Goal: Task Accomplishment & Management: Manage account settings

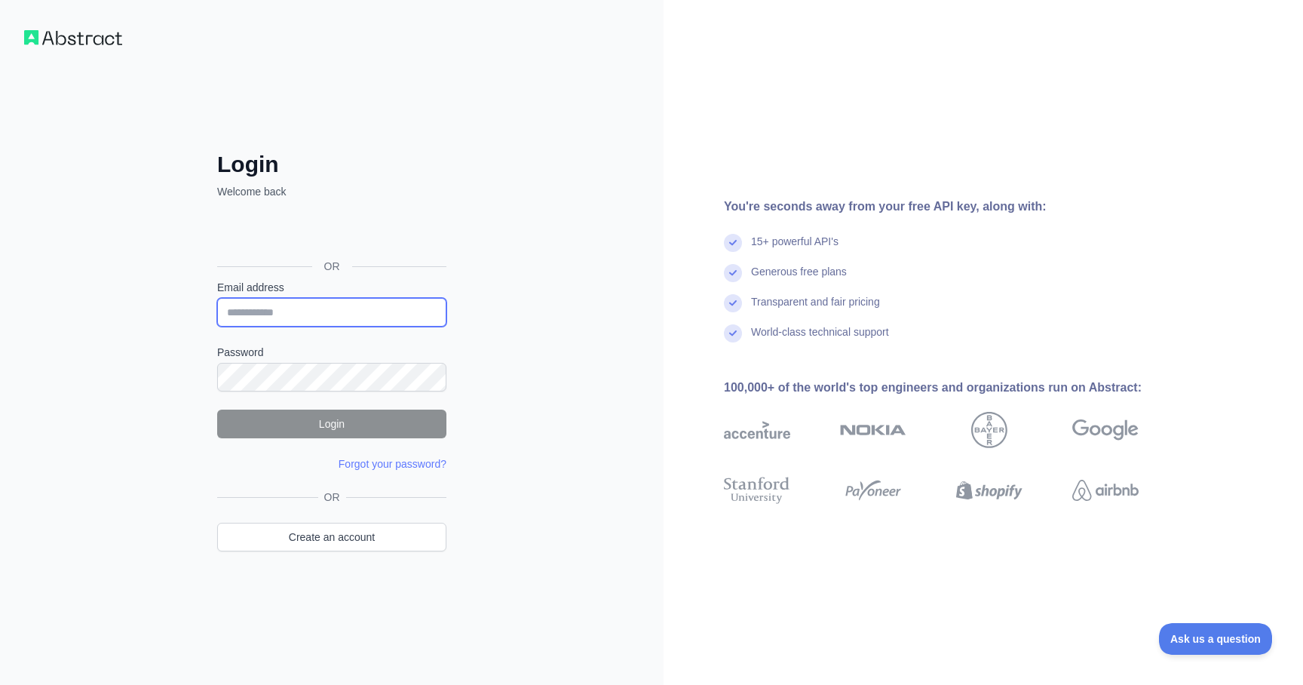
click at [391, 302] on input "Email address" at bounding box center [331, 312] width 229 height 29
type input "**********"
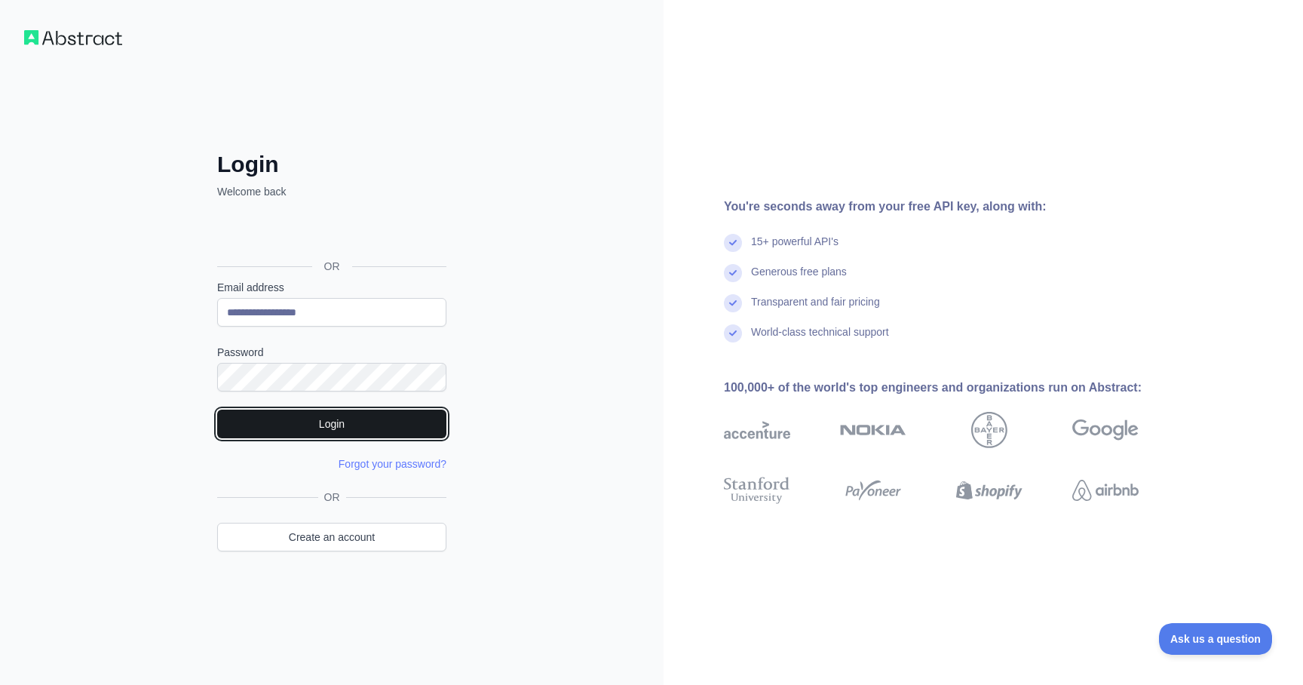
click at [314, 425] on button "Login" at bounding box center [331, 424] width 229 height 29
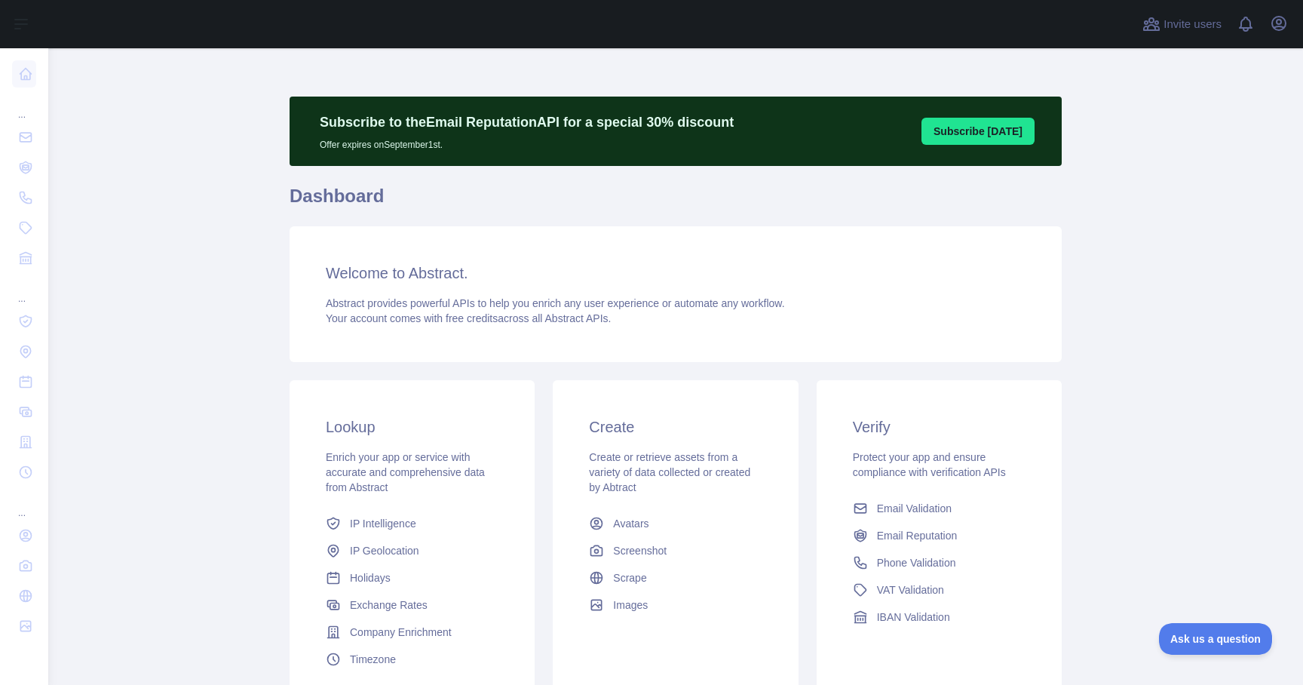
scroll to position [136, 0]
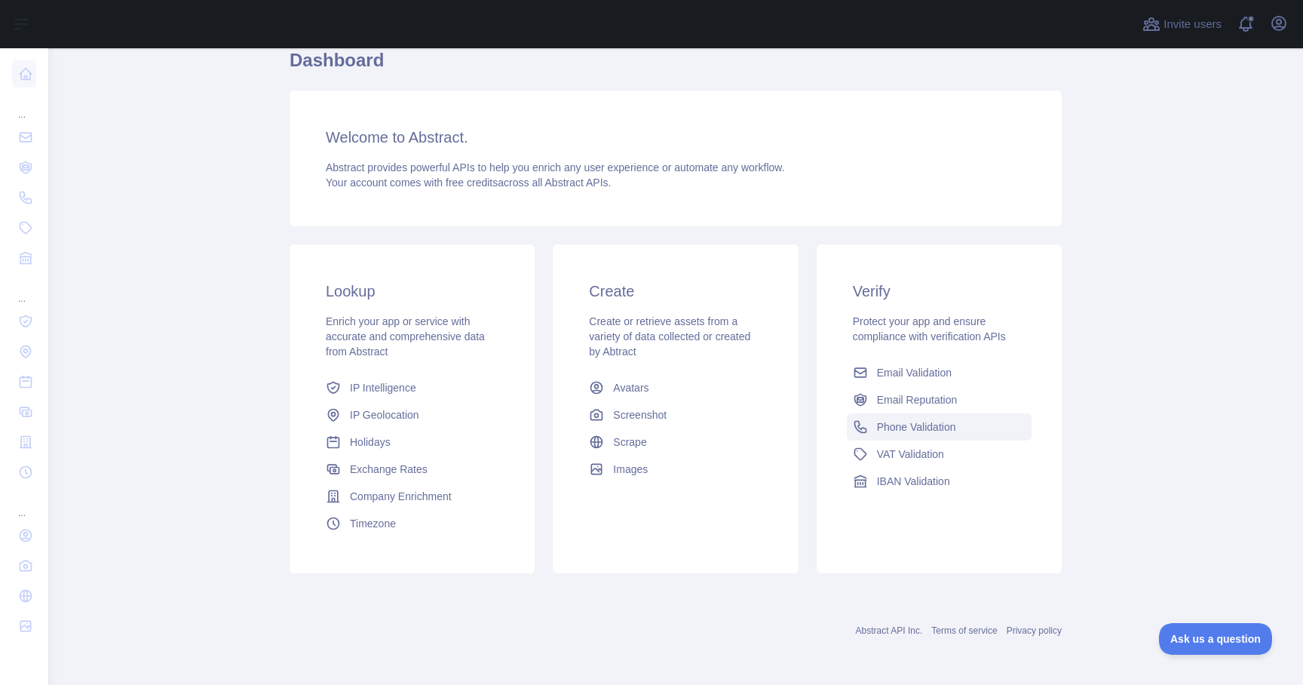
click at [900, 430] on span "Phone Validation" at bounding box center [916, 426] width 79 height 15
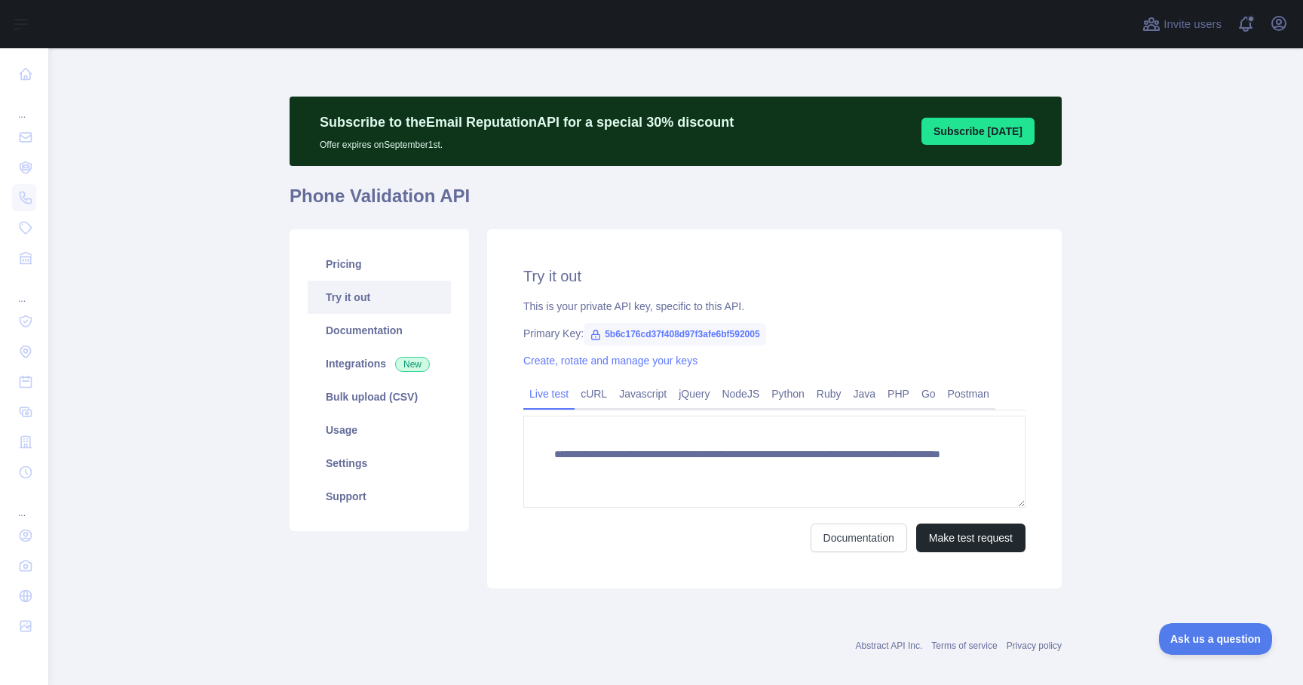
scroll to position [15, 0]
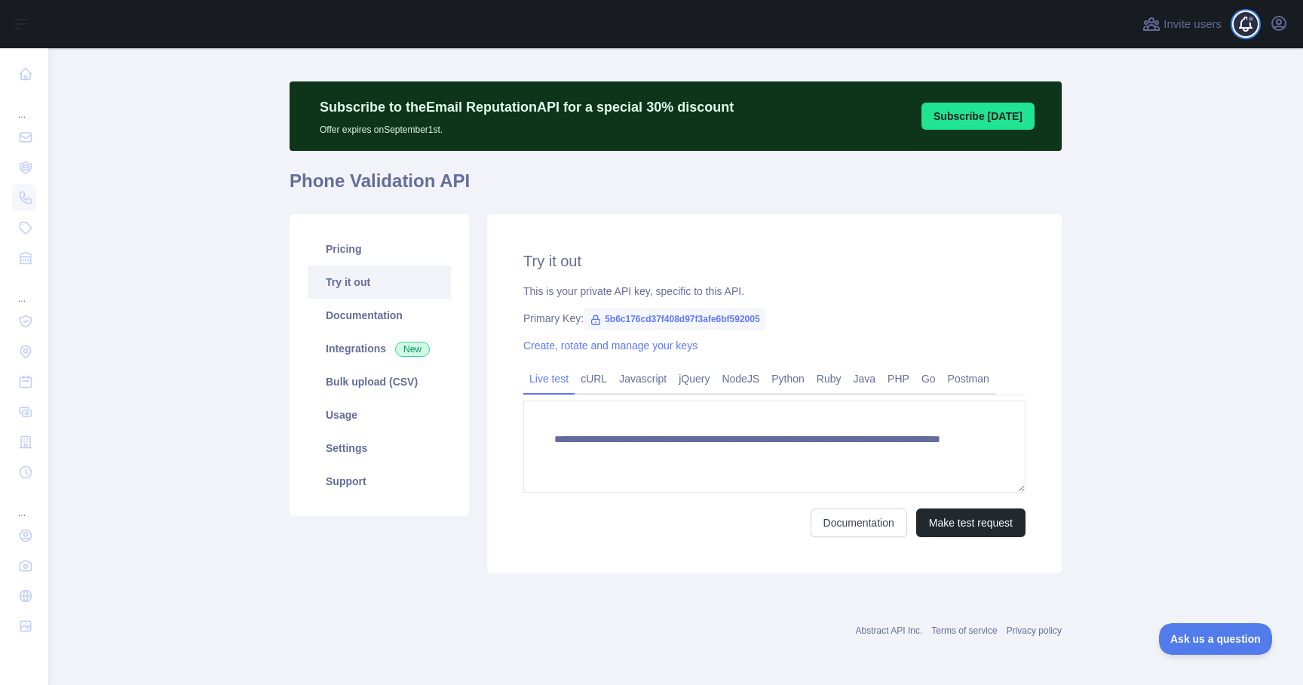
click at [1253, 23] on span at bounding box center [1252, 24] width 30 height 48
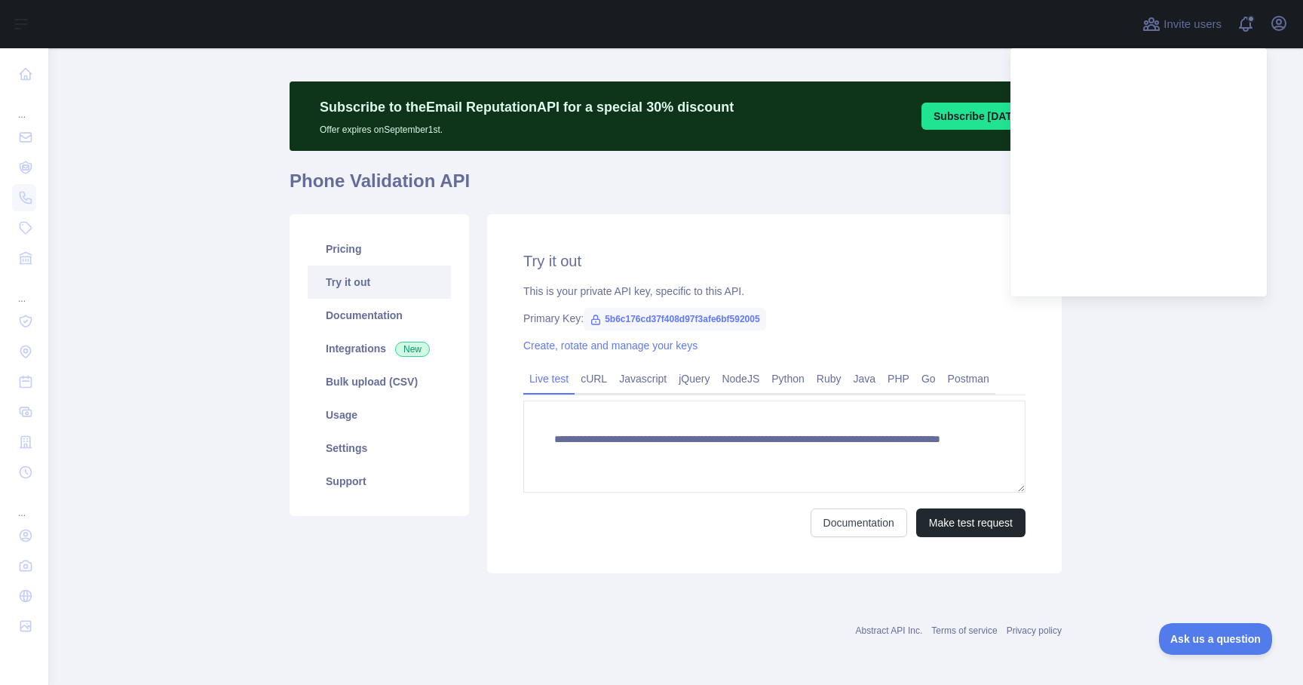
click at [835, 253] on h2 "Try it out" at bounding box center [774, 260] width 502 height 21
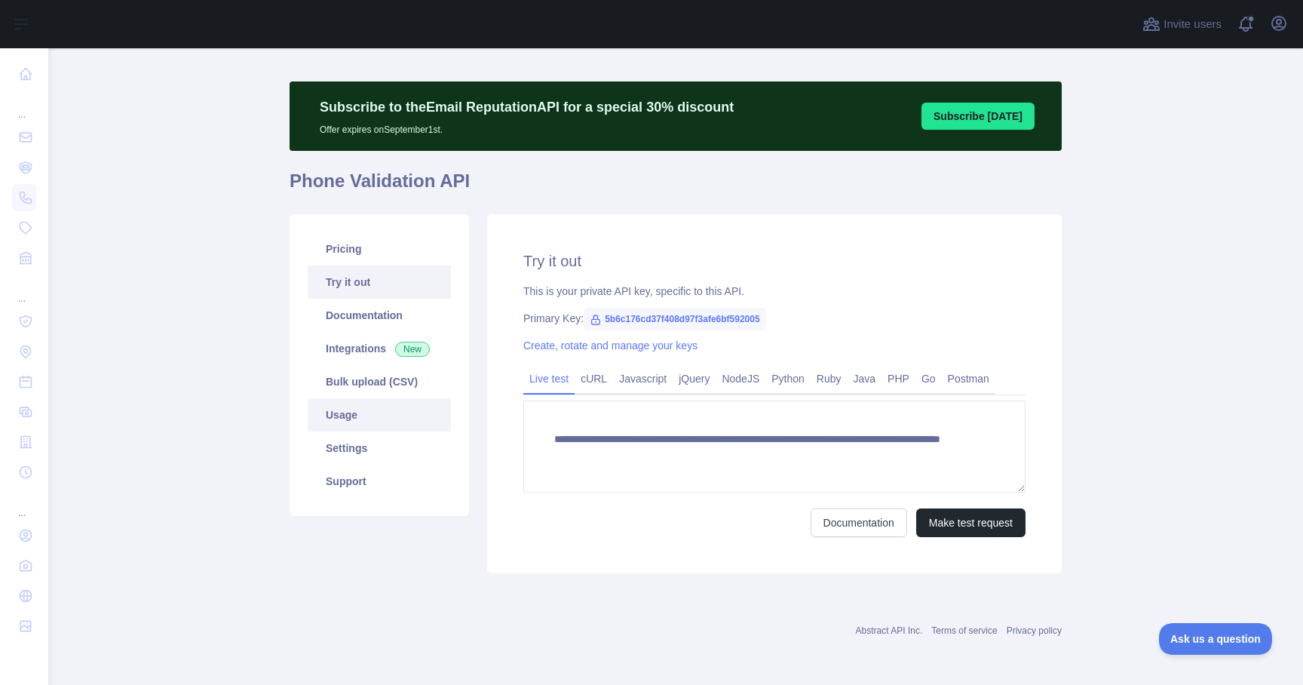
click at [365, 419] on link "Usage" at bounding box center [379, 414] width 143 height 33
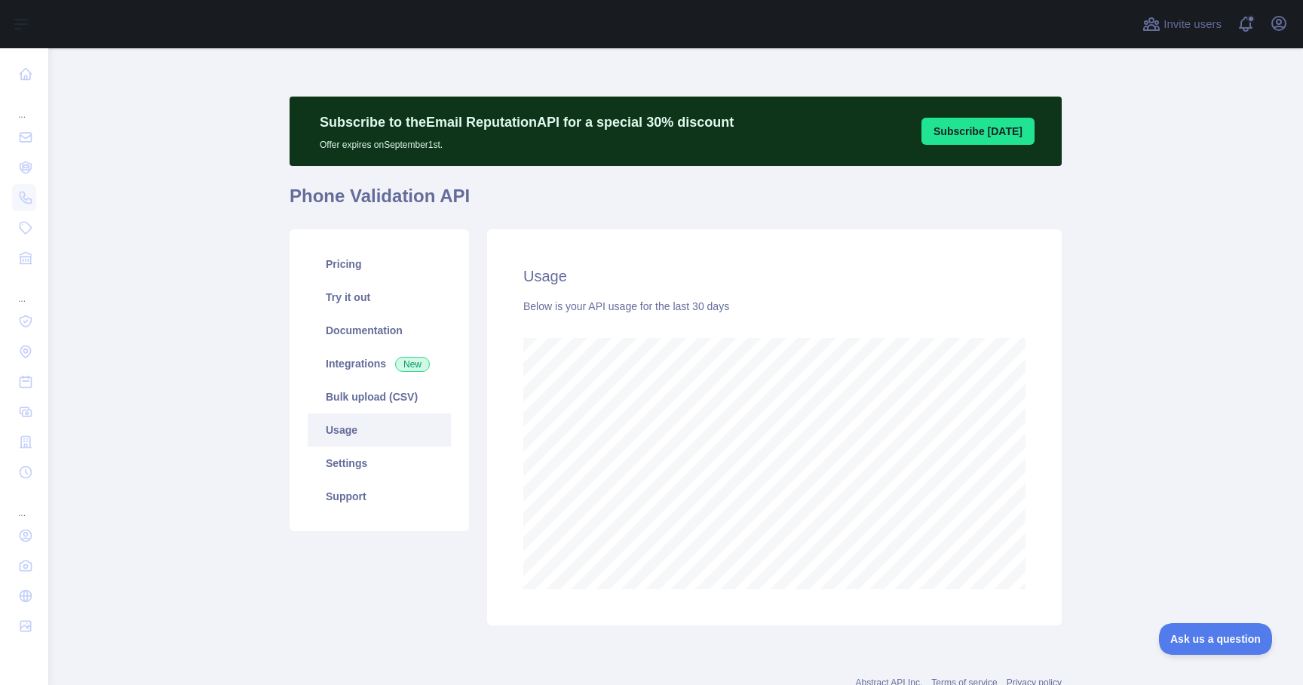
scroll to position [637, 1244]
click at [364, 450] on link "Settings" at bounding box center [379, 462] width 143 height 33
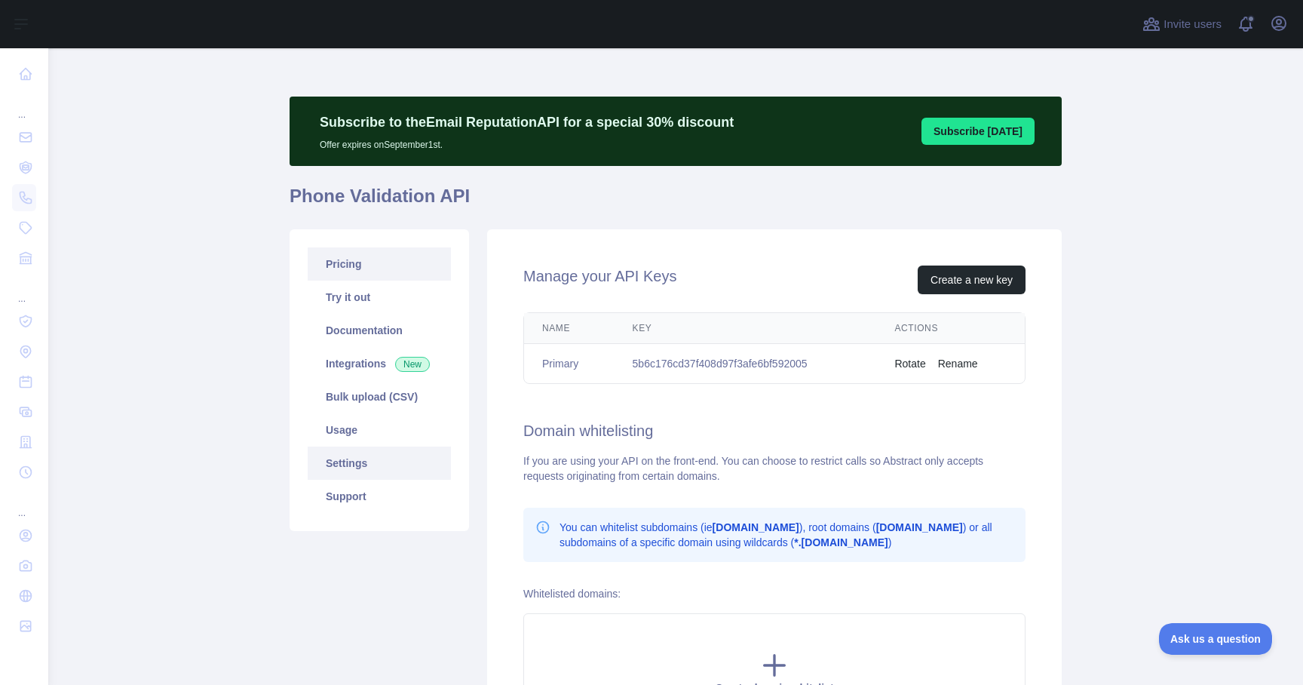
click at [406, 263] on link "Pricing" at bounding box center [379, 263] width 143 height 33
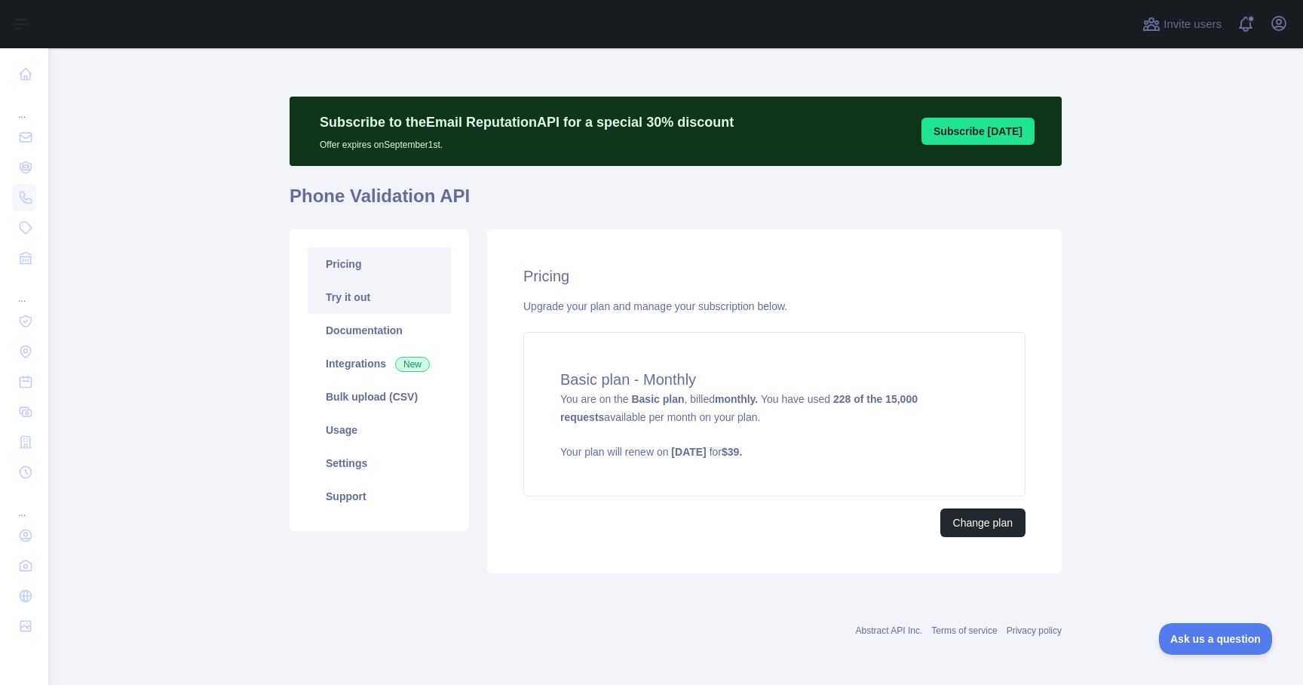
click at [414, 304] on link "Try it out" at bounding box center [379, 297] width 143 height 33
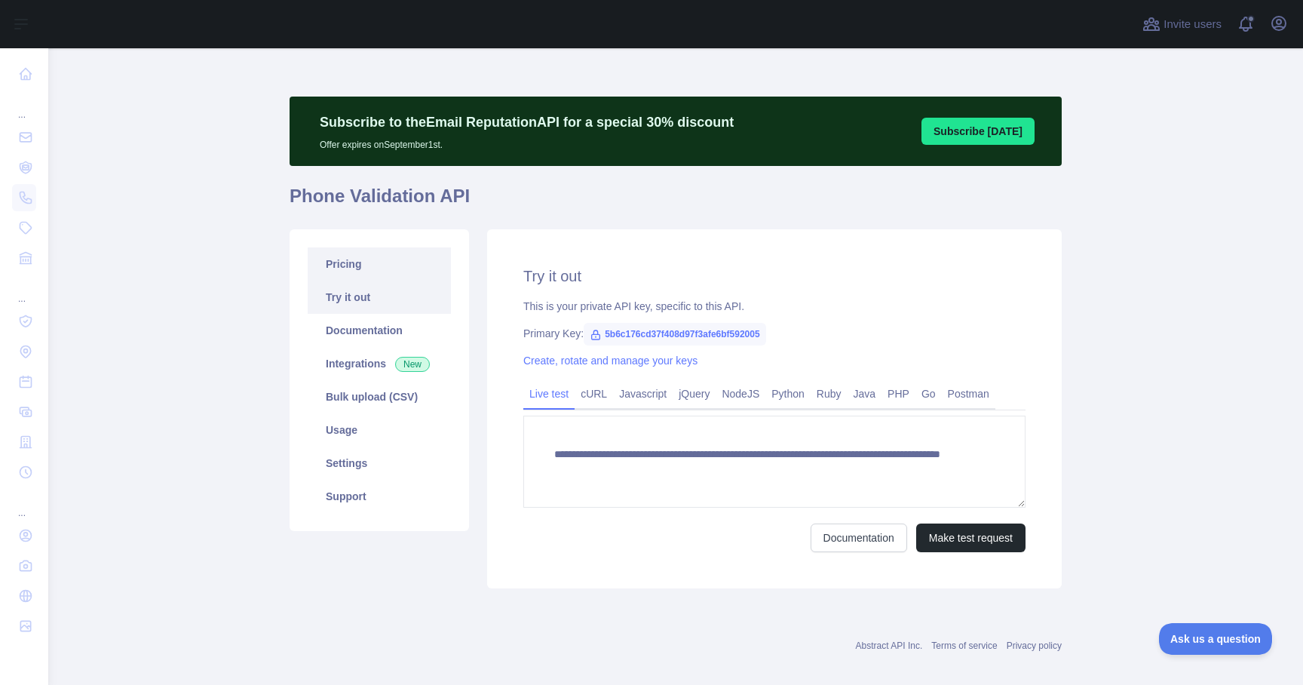
click at [419, 280] on link "Pricing" at bounding box center [379, 263] width 143 height 33
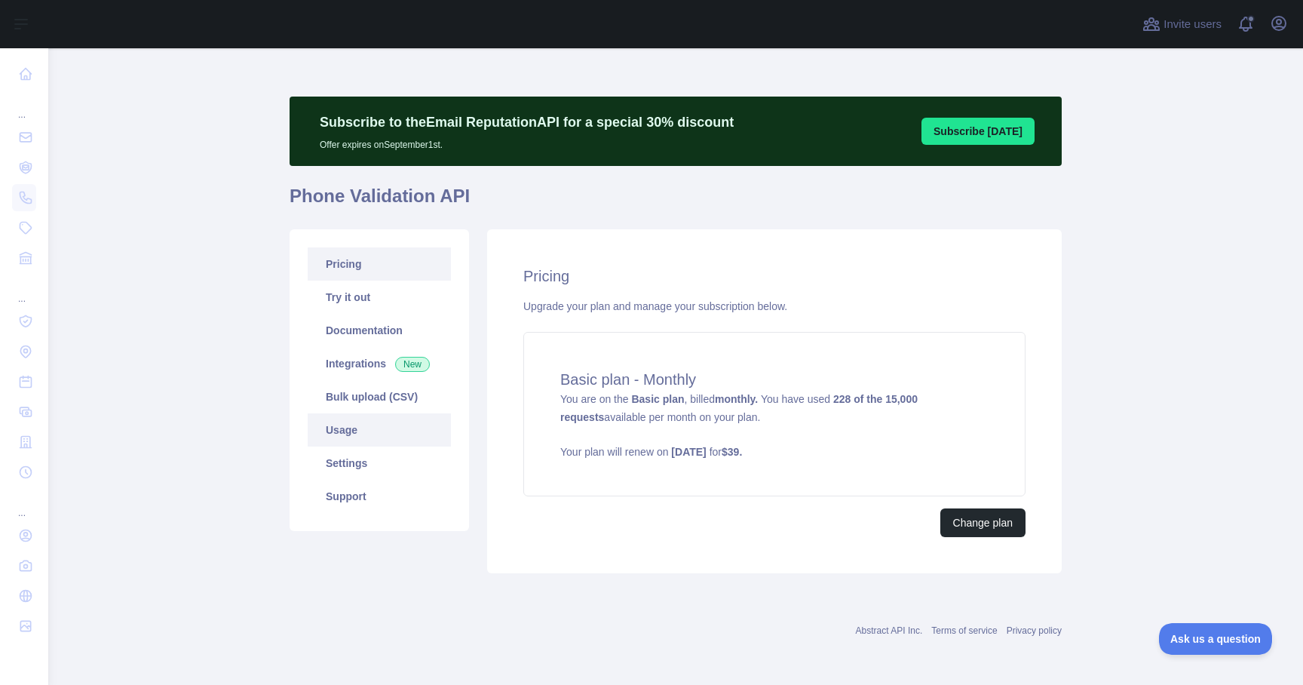
click at [382, 437] on link "Usage" at bounding box center [379, 429] width 143 height 33
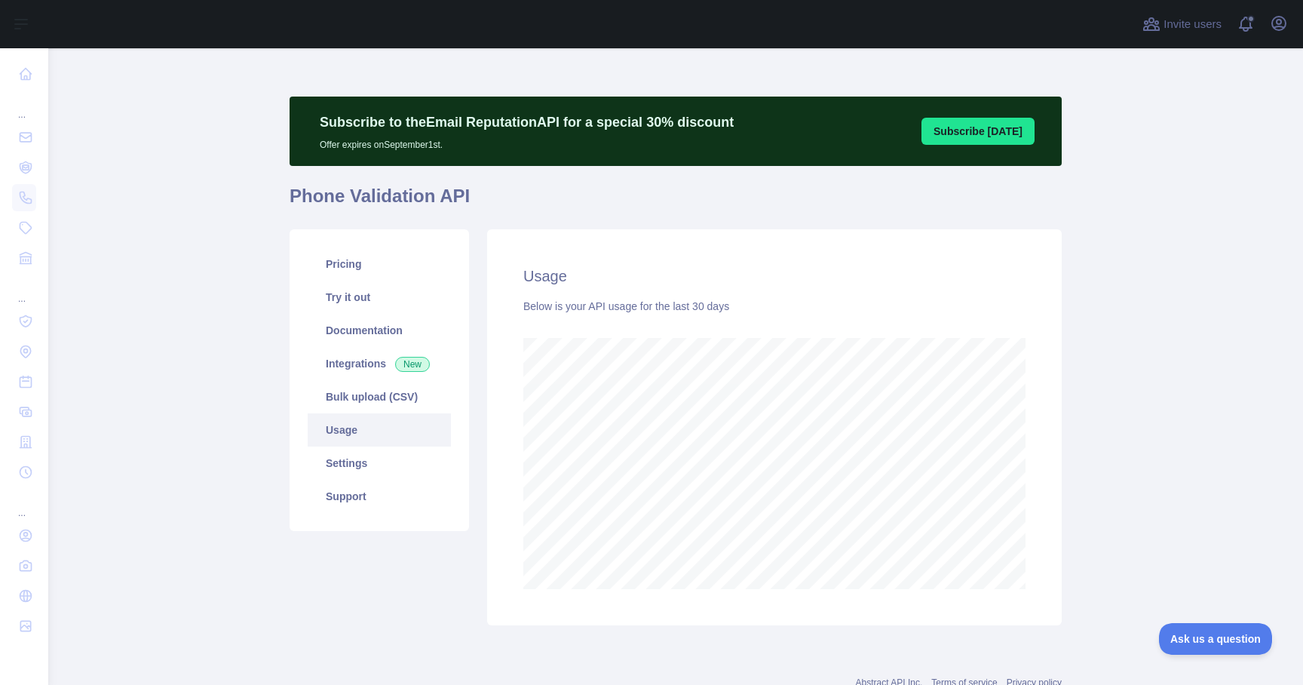
scroll to position [52, 0]
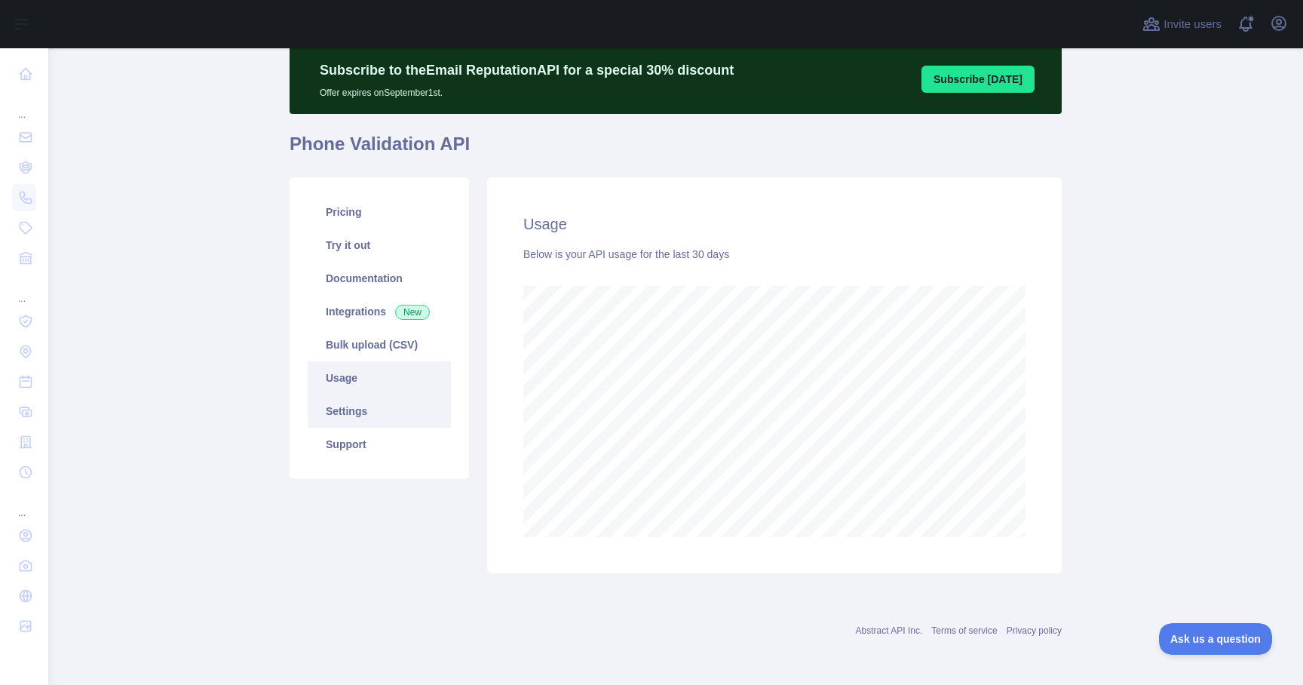
click at [406, 406] on link "Settings" at bounding box center [379, 410] width 143 height 33
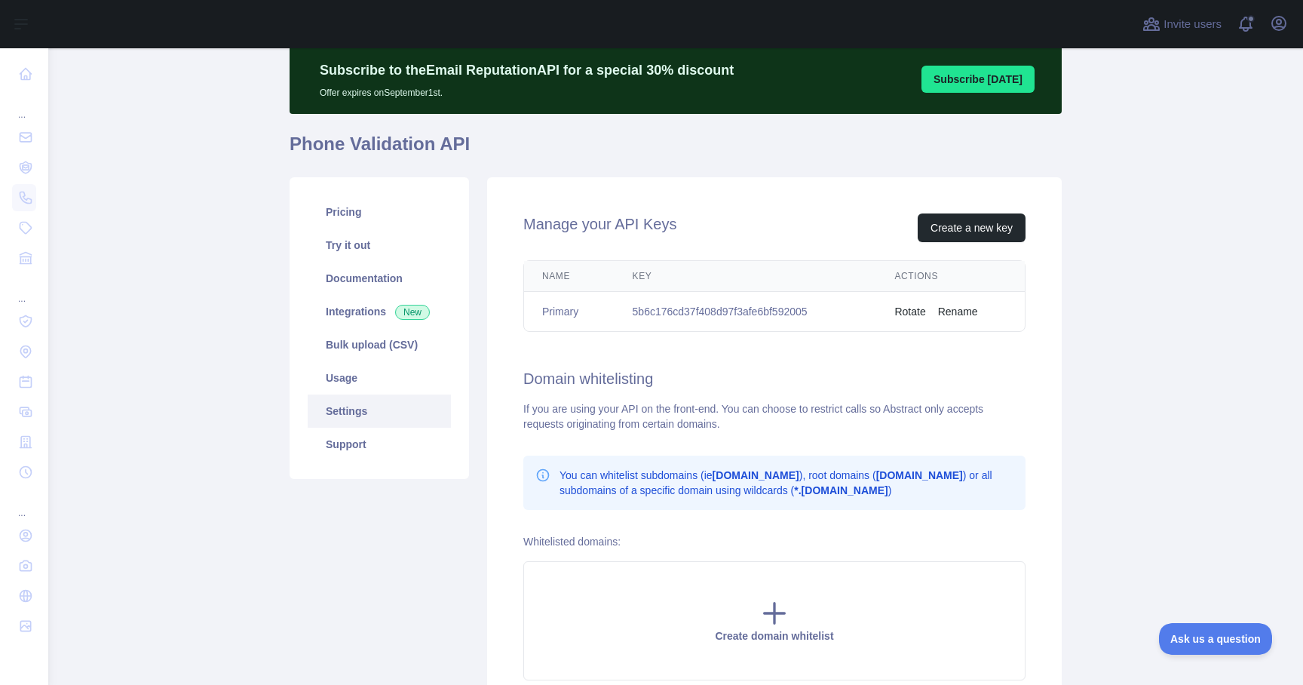
scroll to position [195, 0]
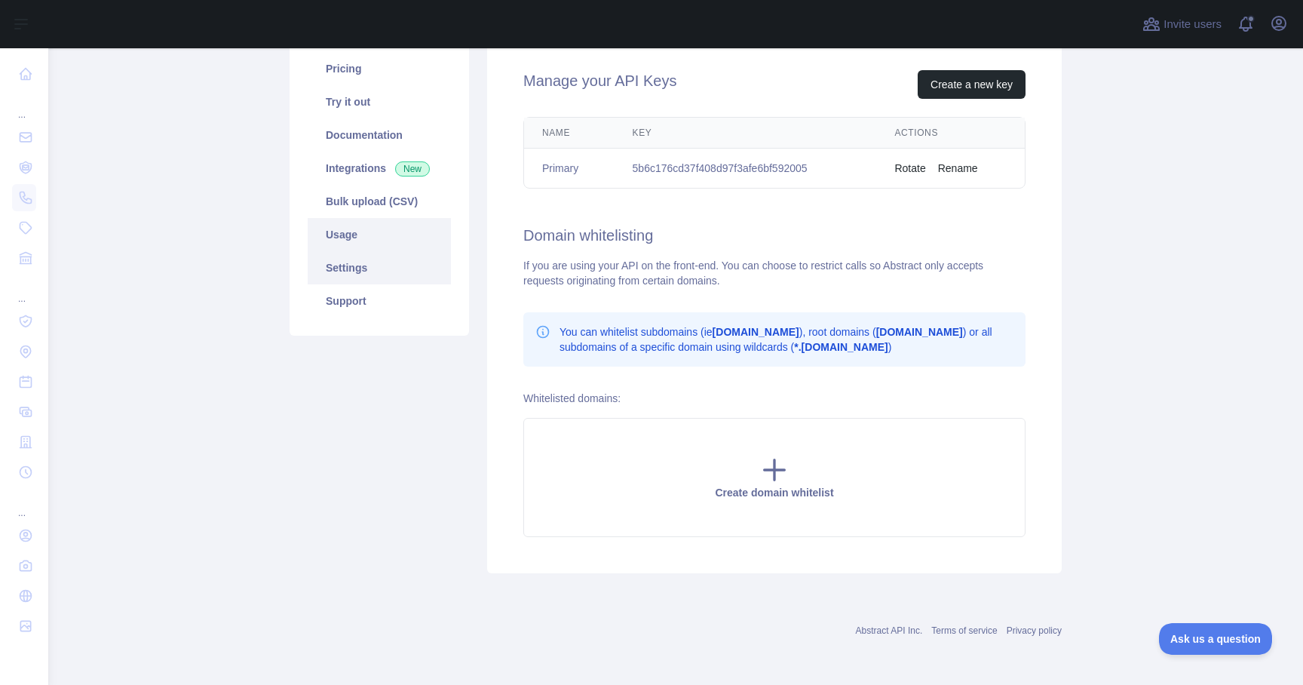
click at [399, 241] on link "Usage" at bounding box center [379, 234] width 143 height 33
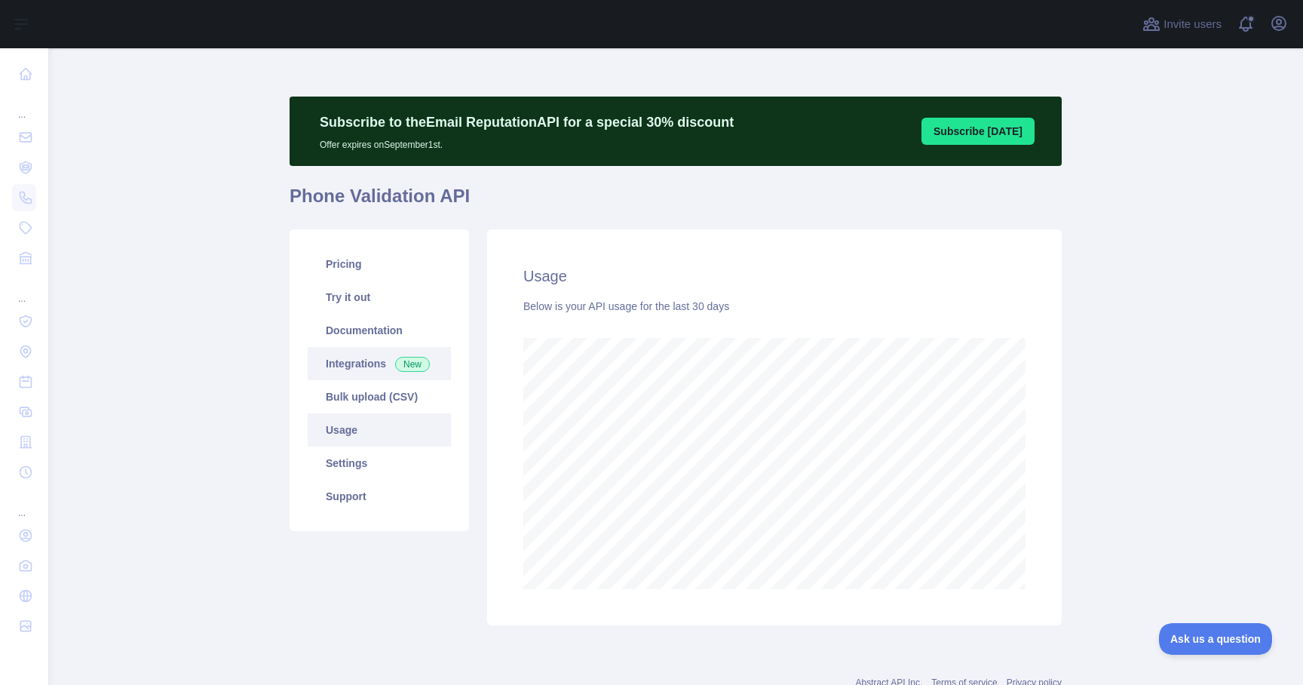
scroll to position [637, 1244]
click at [344, 502] on link "Support" at bounding box center [379, 496] width 143 height 33
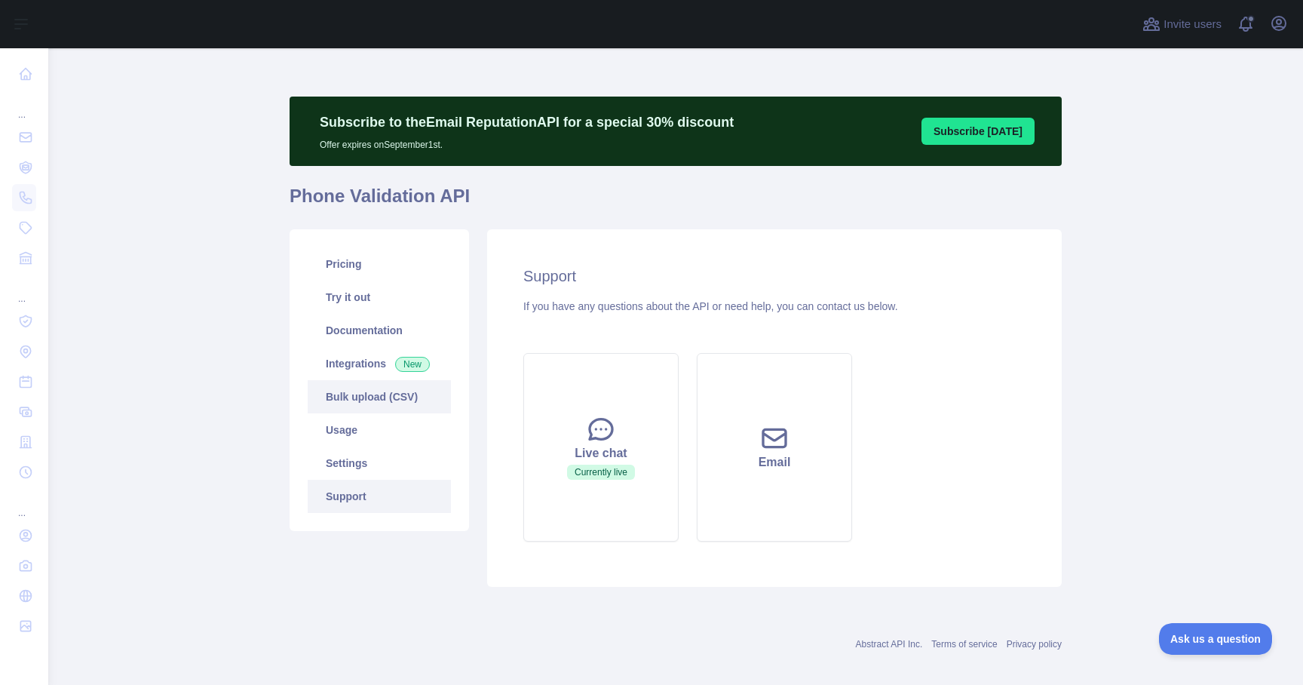
click at [352, 397] on link "Bulk upload (CSV)" at bounding box center [379, 396] width 143 height 33
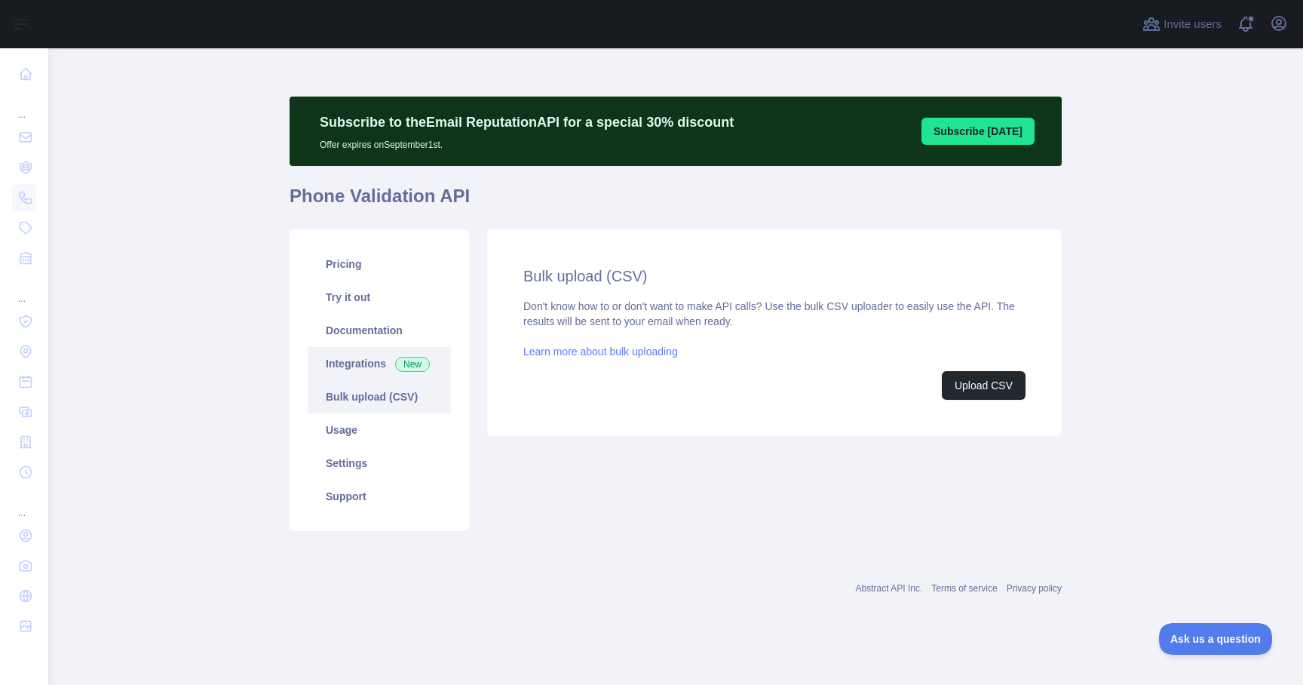
click at [354, 360] on link "Integrations New" at bounding box center [379, 363] width 143 height 33
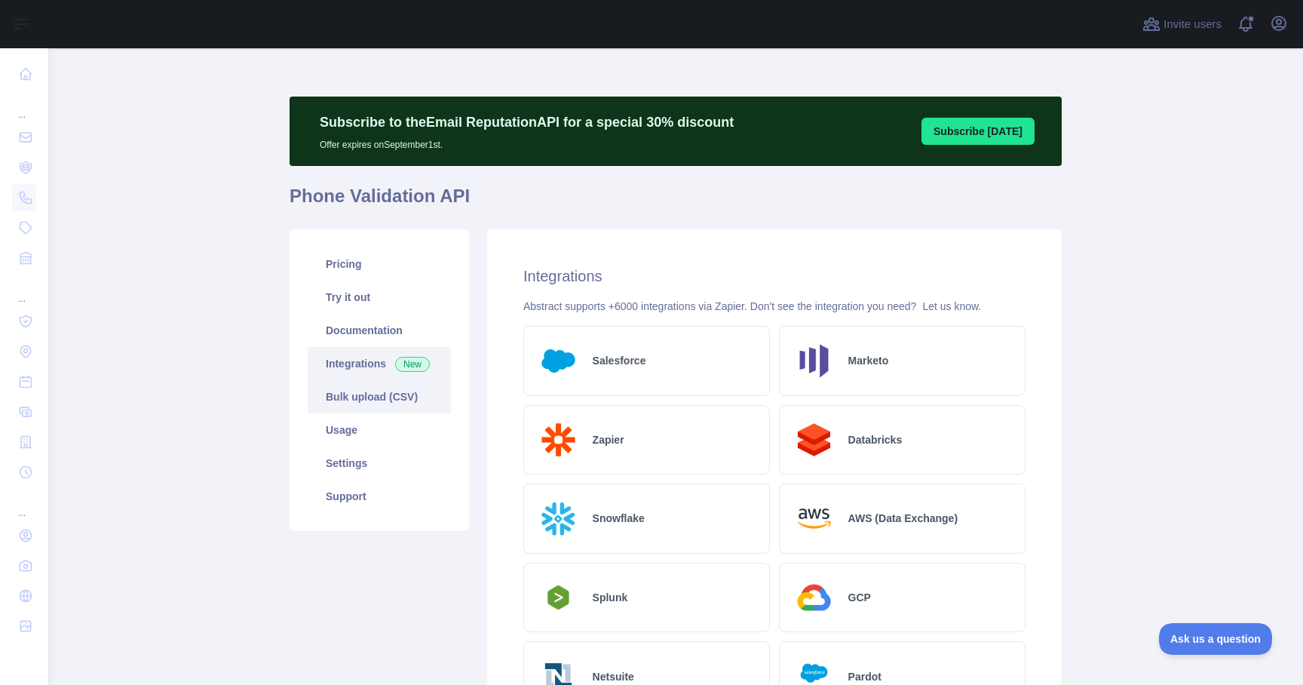
click at [351, 381] on link "Bulk upload (CSV)" at bounding box center [379, 396] width 143 height 33
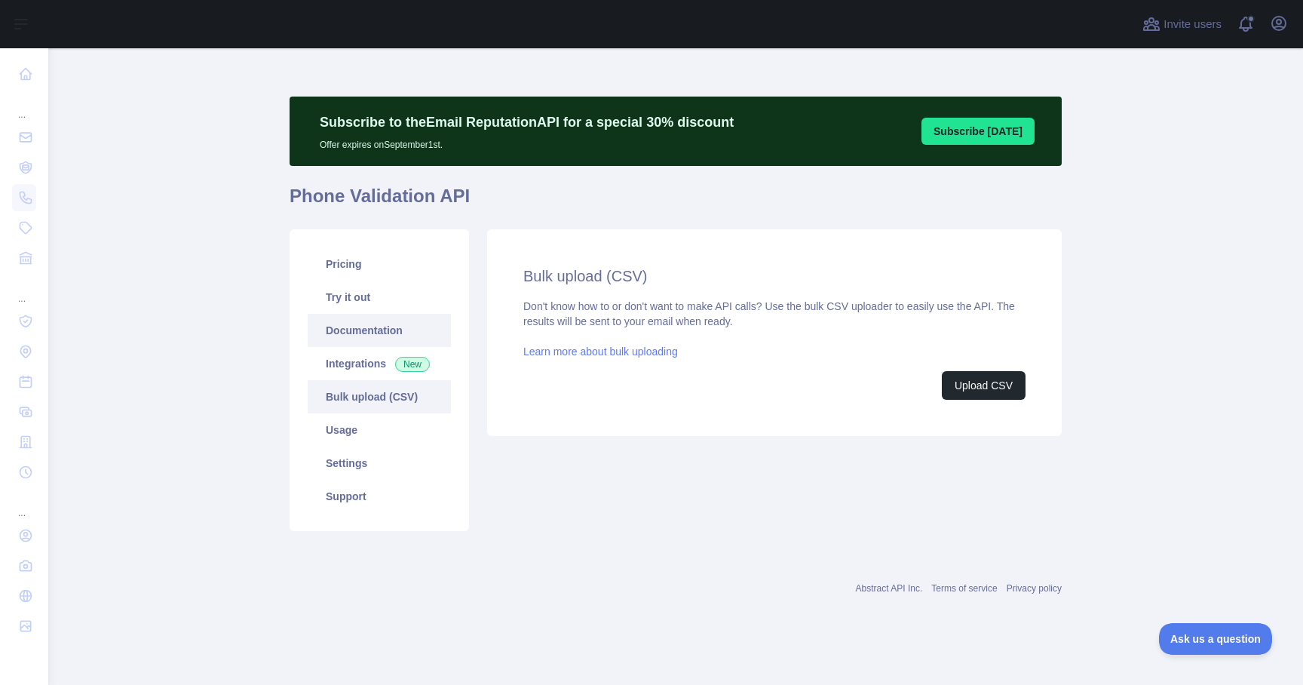
click at [376, 337] on link "Documentation" at bounding box center [379, 330] width 143 height 33
click at [368, 467] on link "Settings" at bounding box center [379, 462] width 143 height 33
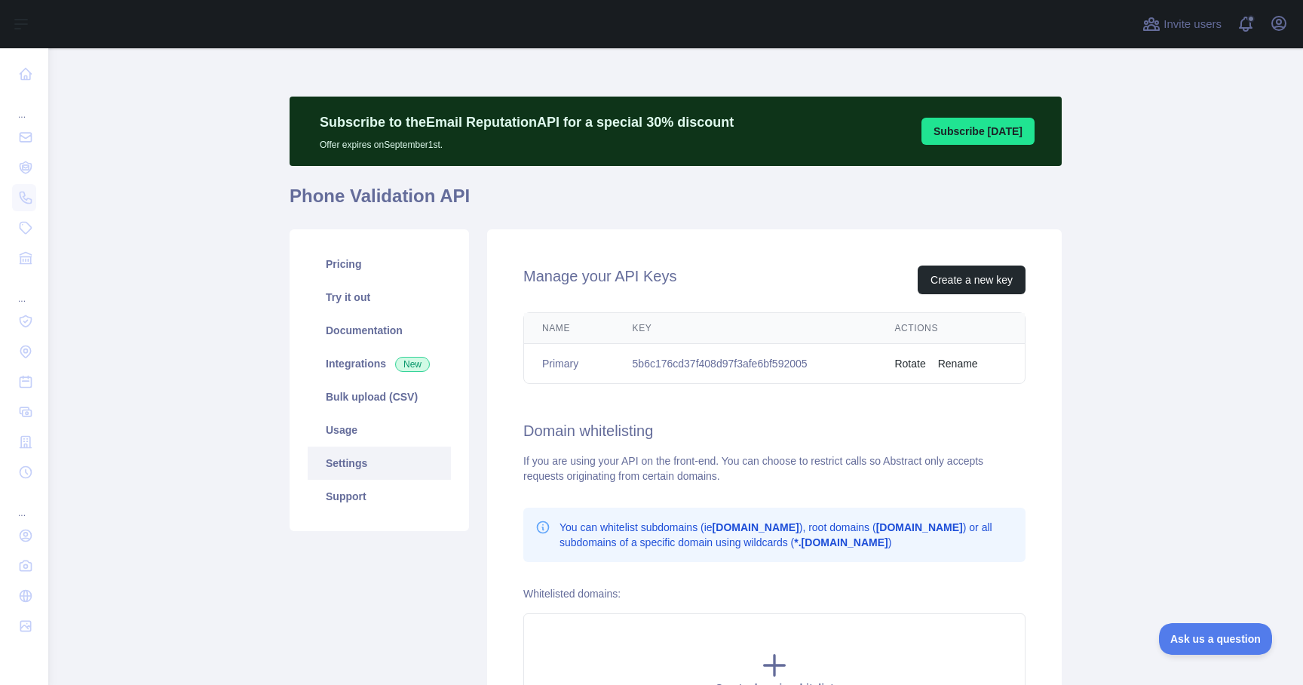
scroll to position [195, 0]
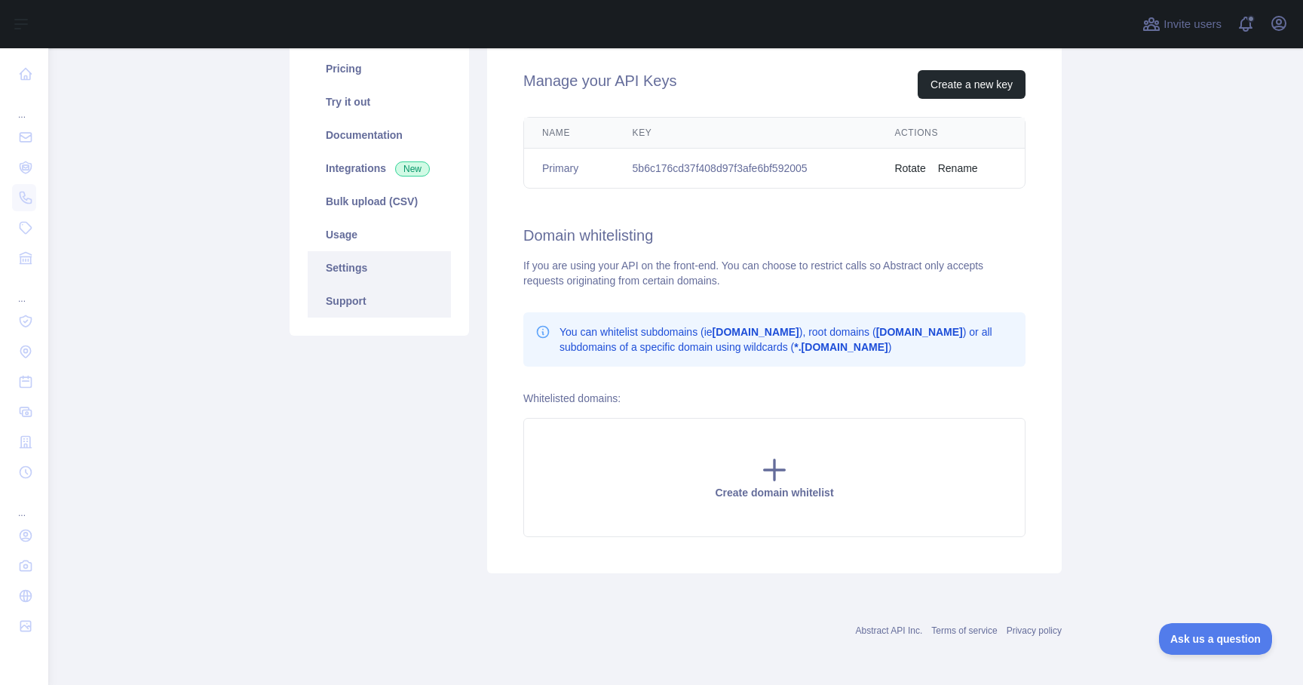
click at [355, 299] on link "Support" at bounding box center [379, 300] width 143 height 33
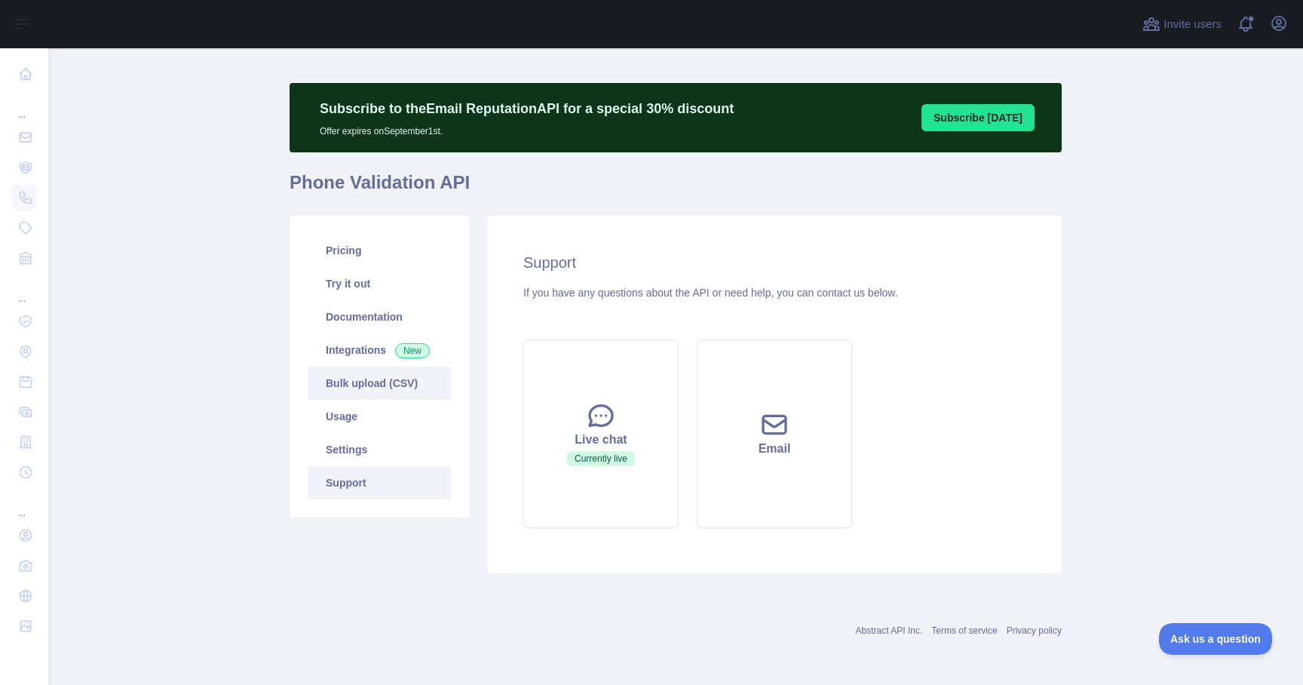
click at [352, 397] on link "Bulk upload (CSV)" at bounding box center [379, 383] width 143 height 33
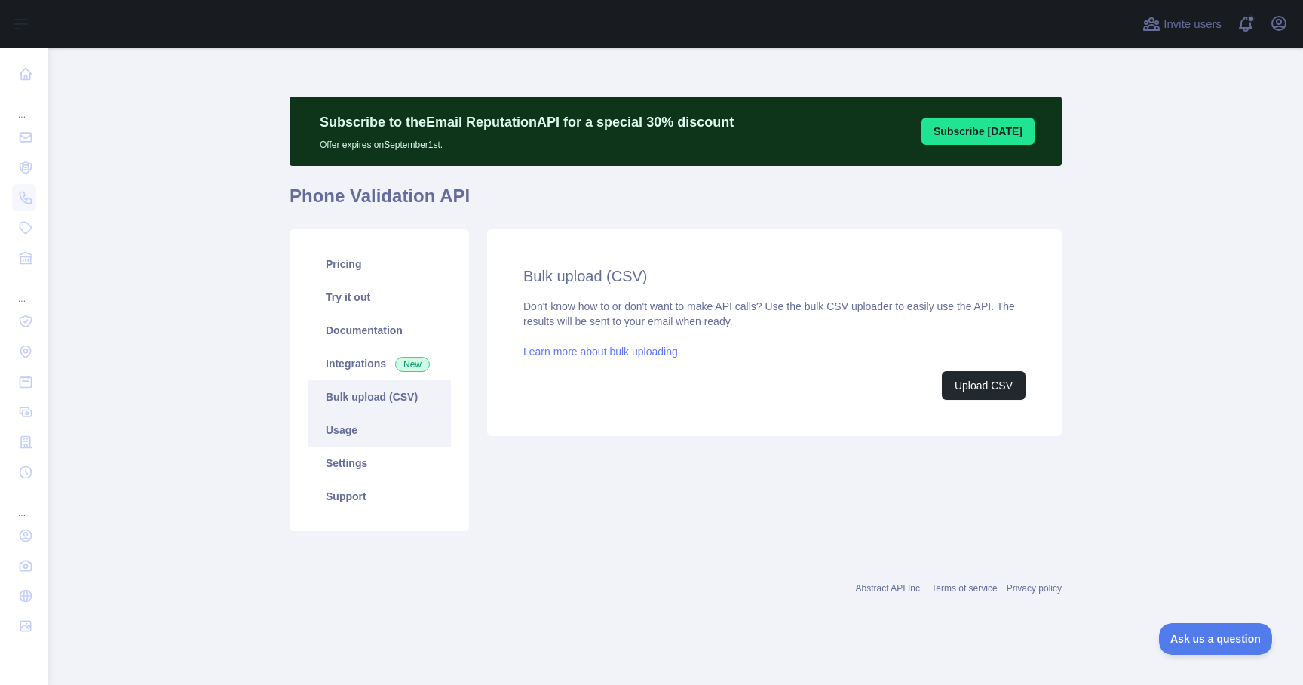
click at [348, 438] on link "Usage" at bounding box center [379, 429] width 143 height 33
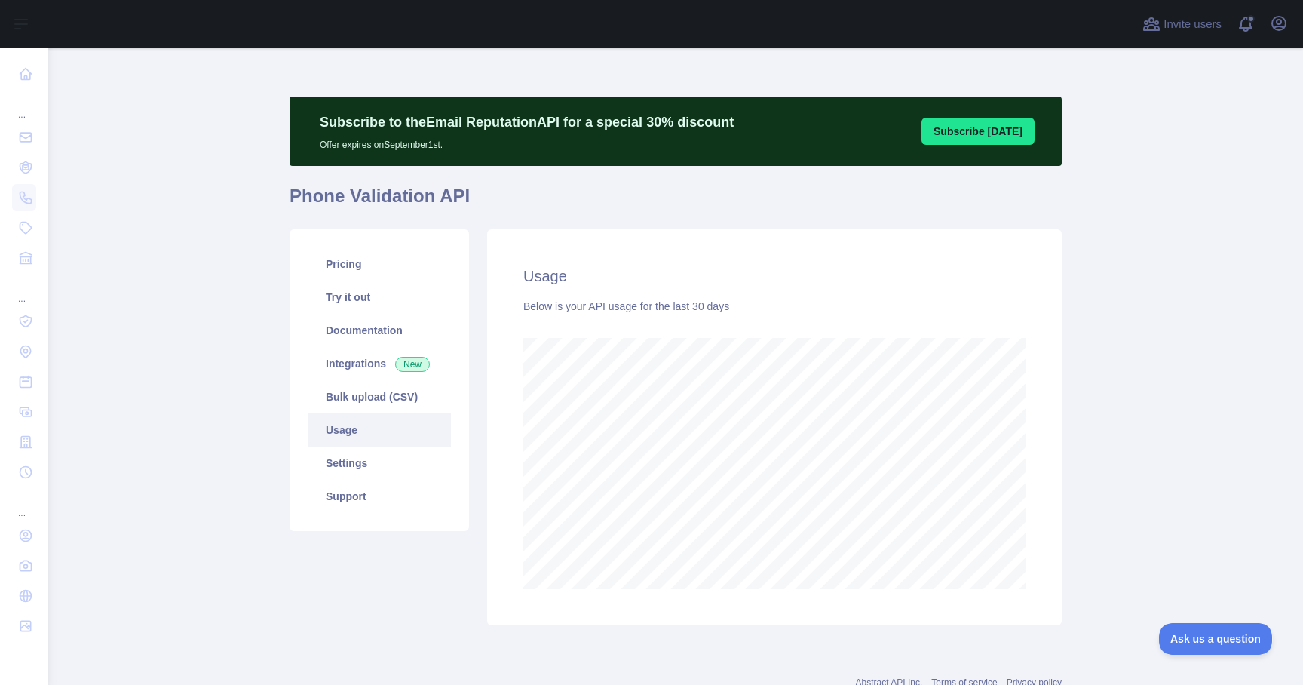
scroll to position [52, 0]
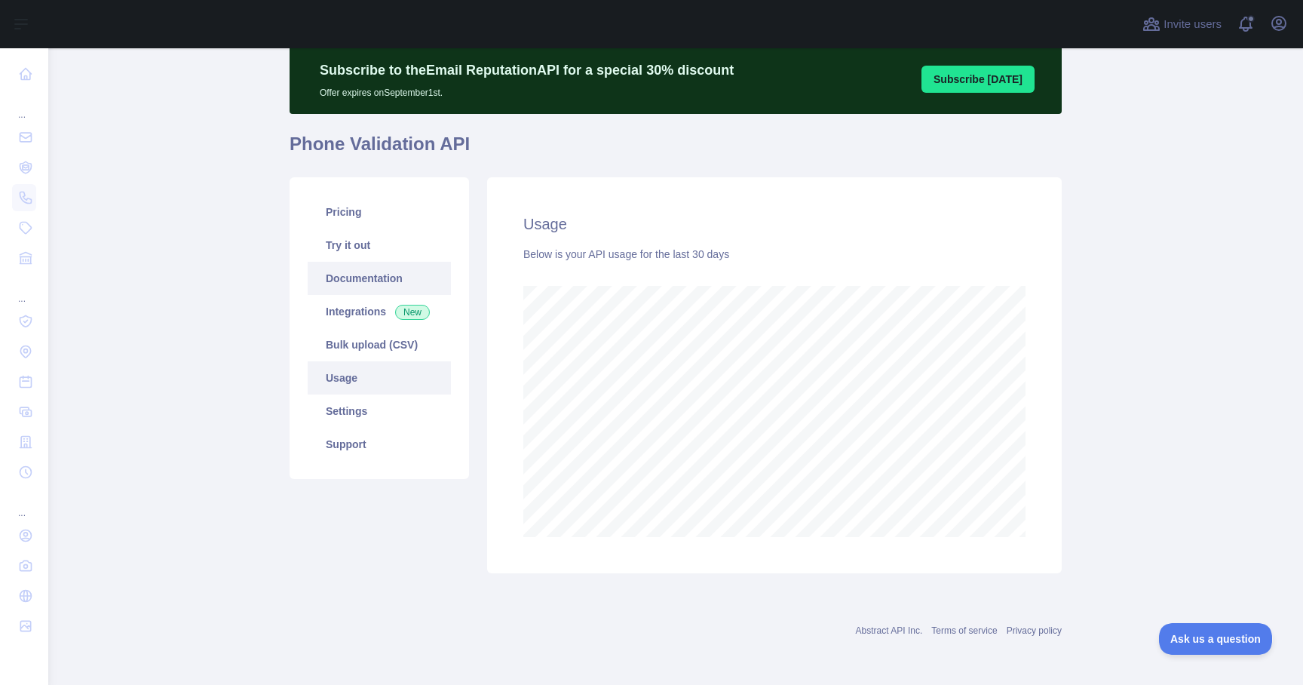
click at [377, 282] on link "Documentation" at bounding box center [379, 278] width 143 height 33
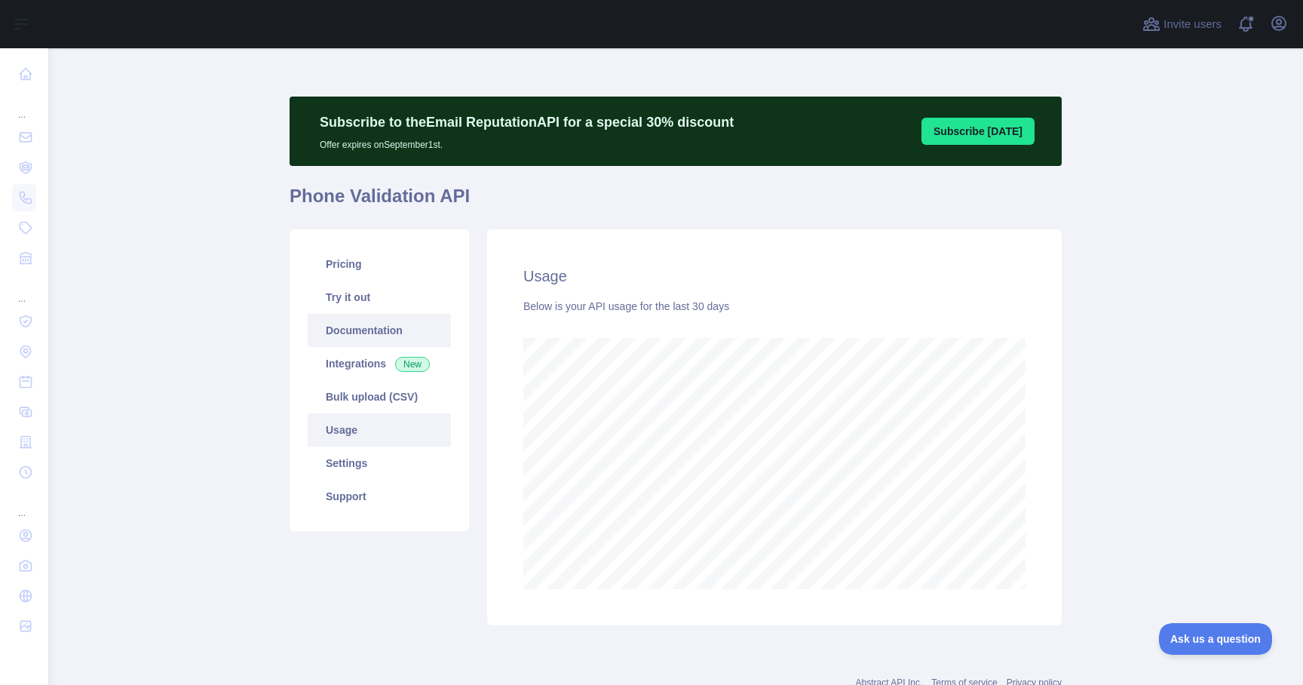
scroll to position [1, 0]
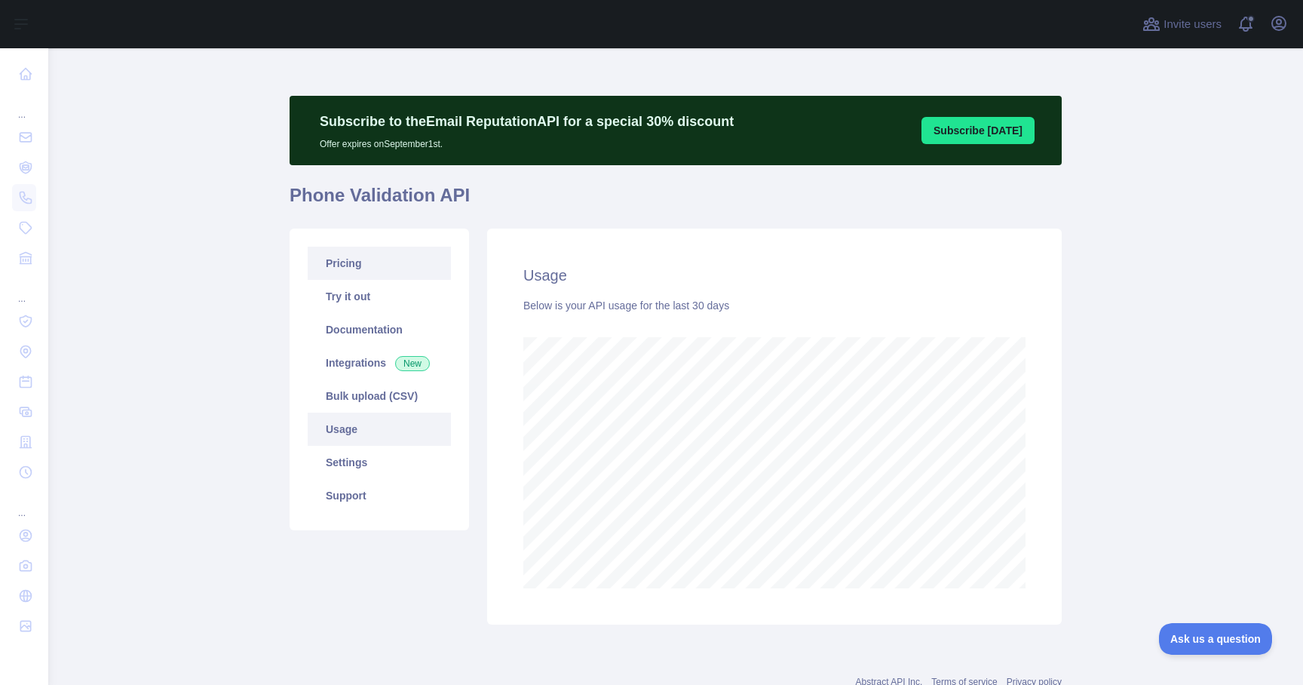
click at [379, 266] on link "Pricing" at bounding box center [379, 263] width 143 height 33
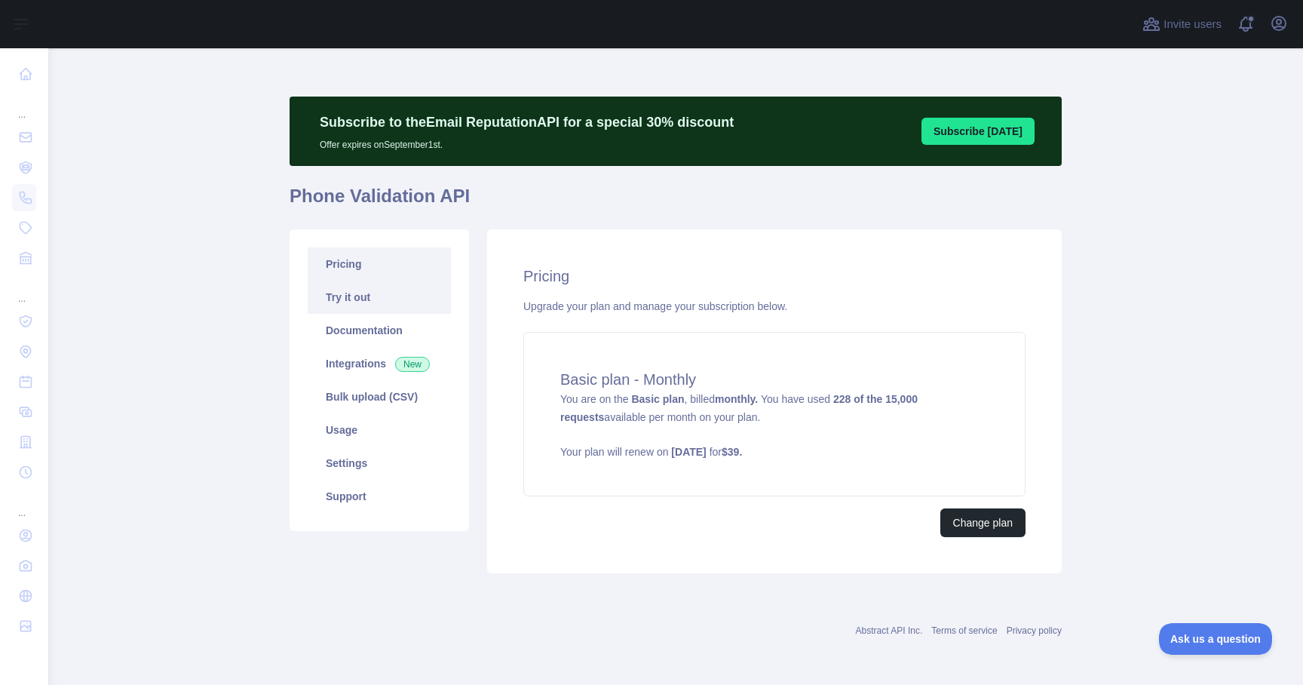
click at [370, 289] on link "Try it out" at bounding box center [379, 297] width 143 height 33
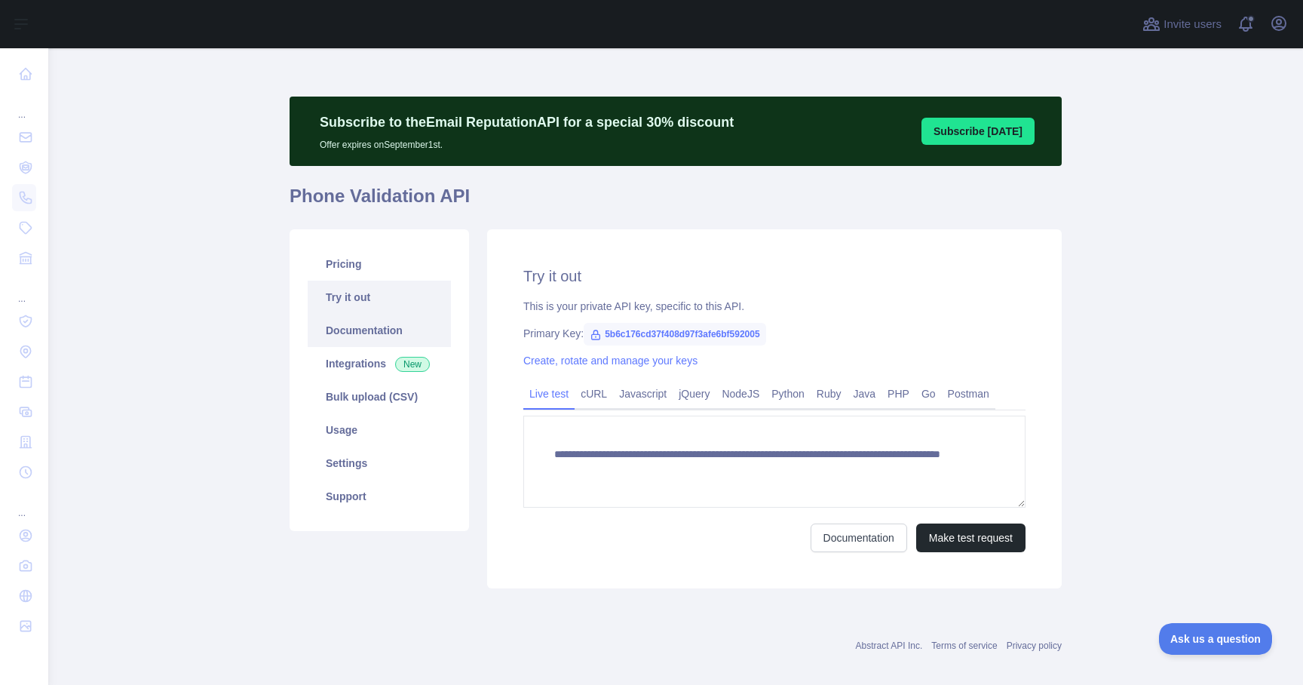
click at [361, 333] on link "Documentation" at bounding box center [379, 330] width 143 height 33
click at [350, 370] on link "Integrations New" at bounding box center [379, 363] width 143 height 33
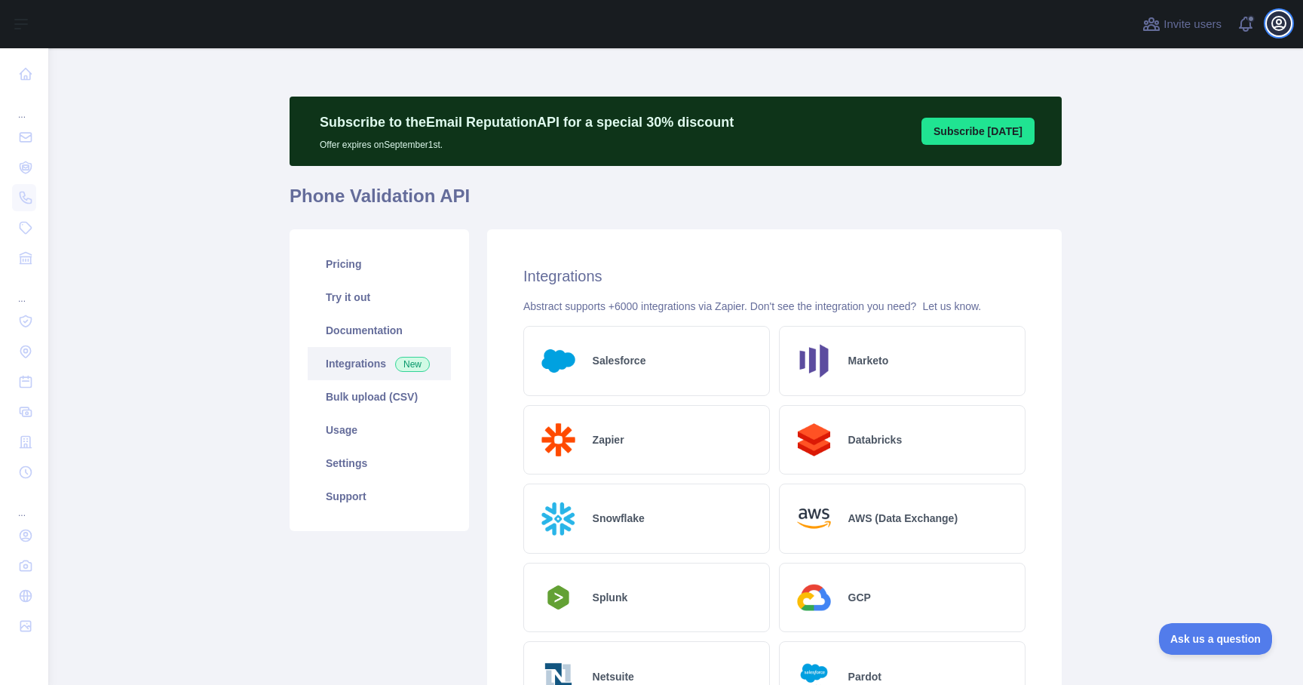
click at [1281, 21] on icon "button" at bounding box center [1279, 24] width 14 height 14
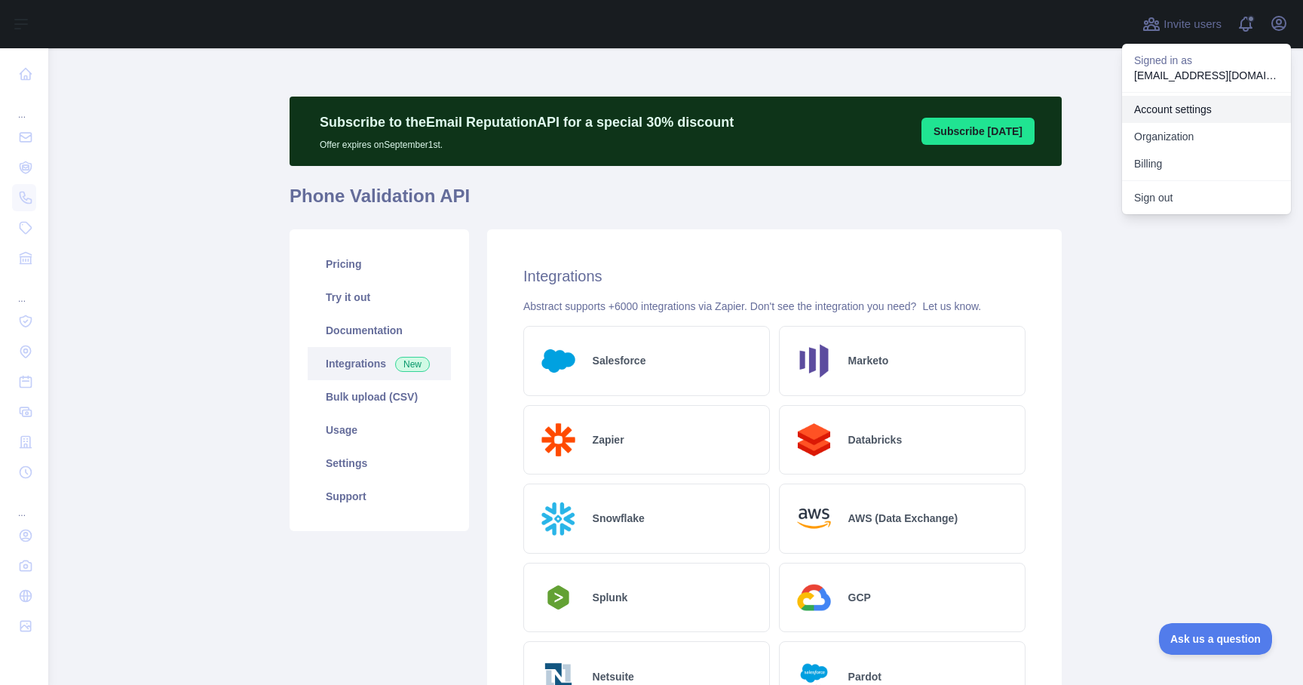
click at [1178, 113] on link "Account settings" at bounding box center [1206, 109] width 169 height 27
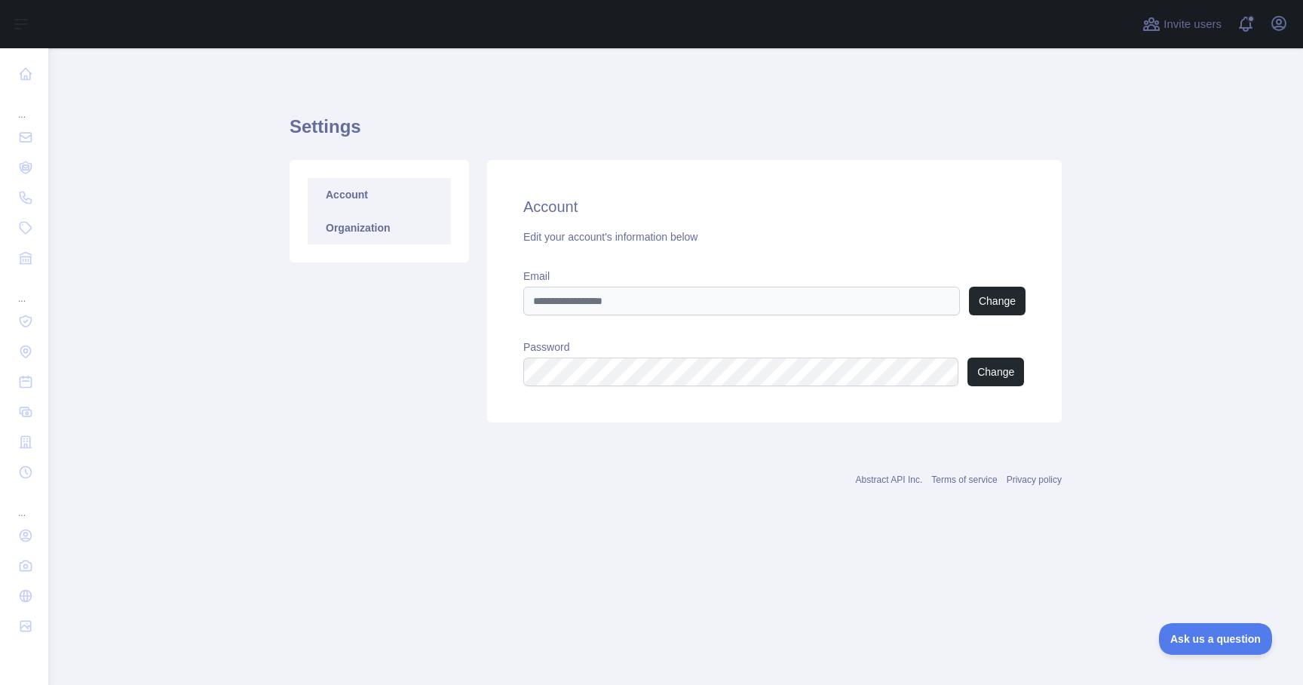
click at [371, 228] on link "Organization" at bounding box center [379, 227] width 143 height 33
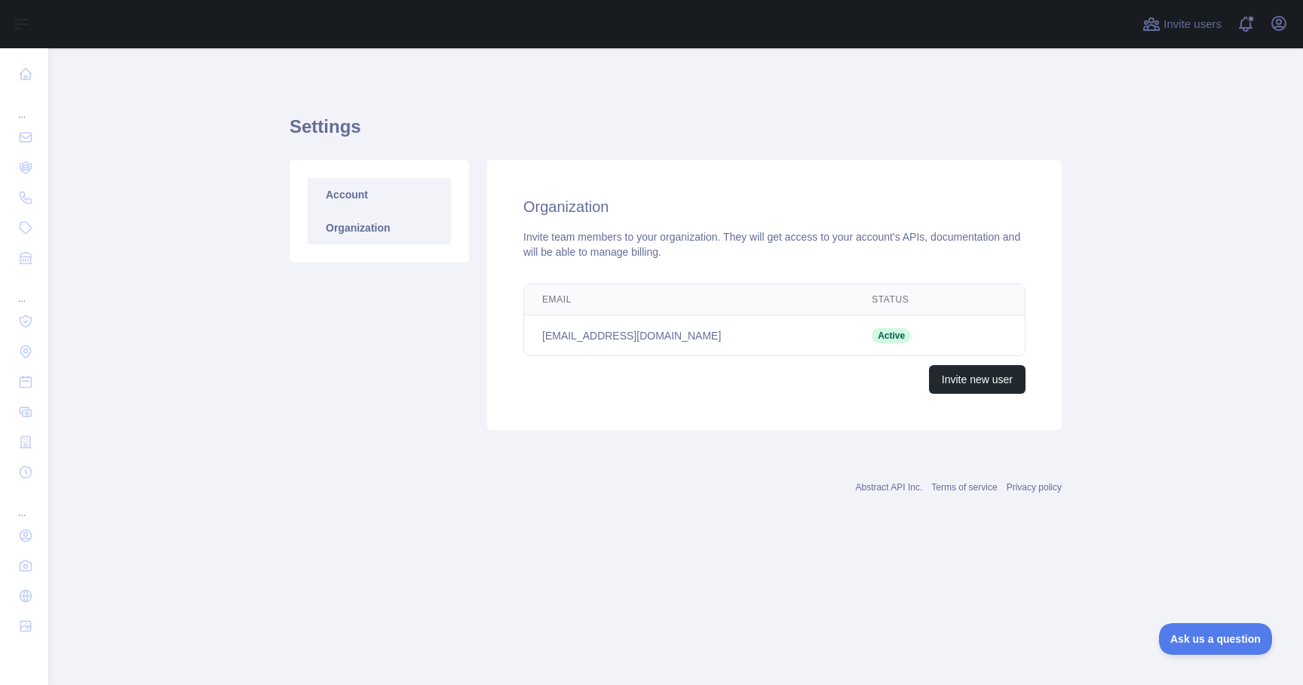
click at [385, 205] on link "Account" at bounding box center [379, 194] width 143 height 33
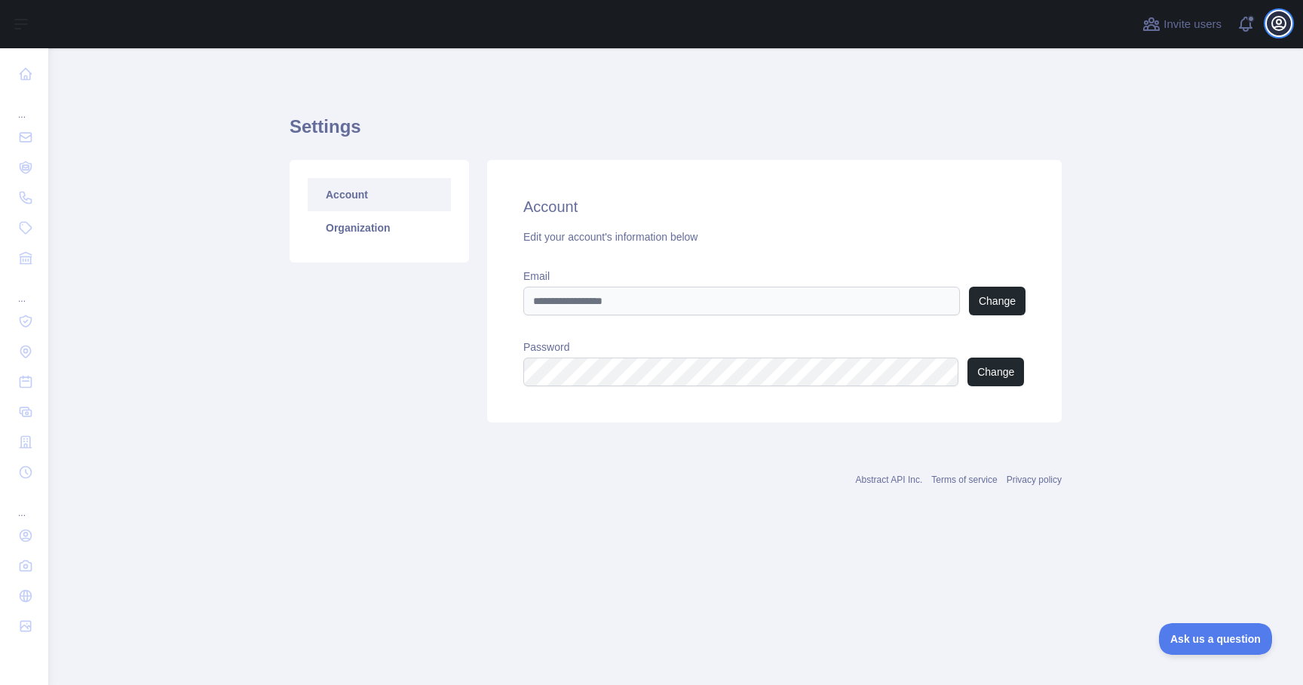
click at [1281, 17] on icon "button" at bounding box center [1279, 24] width 14 height 14
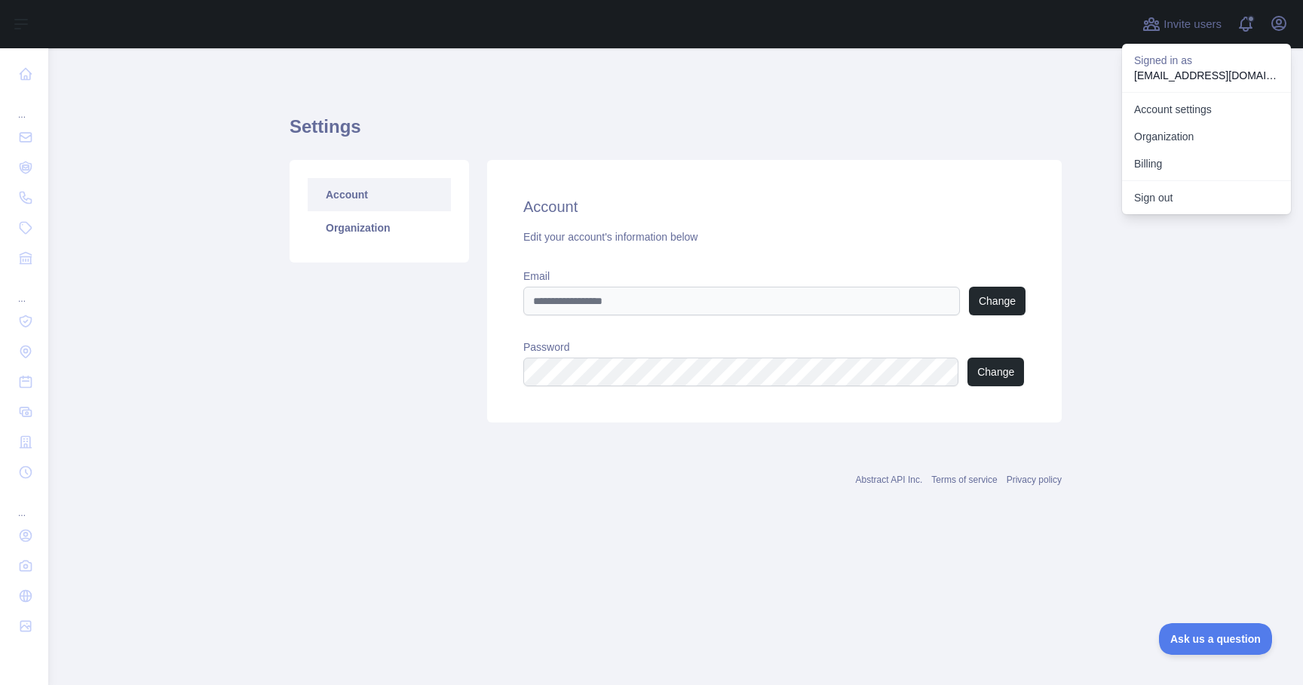
click at [1179, 66] on p "Signed in as" at bounding box center [1206, 60] width 145 height 15
click at [1242, 26] on span at bounding box center [1252, 24] width 30 height 48
